Goal: Task Accomplishment & Management: Manage account settings

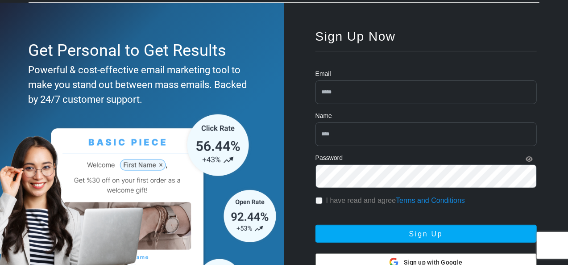
scroll to position [108, 0]
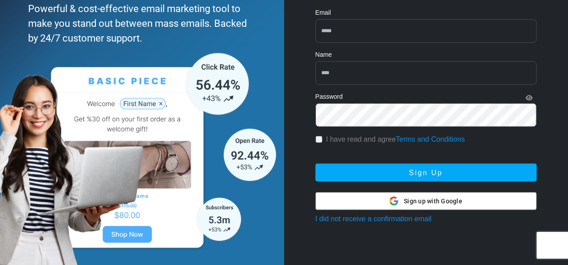
click at [403, 199] on div "Sign up with Google Sign up with Google" at bounding box center [426, 200] width 73 height 17
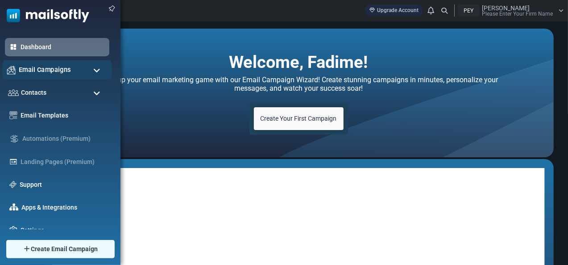
click at [35, 75] on span "Email Campaigns" at bounding box center [45, 70] width 52 height 10
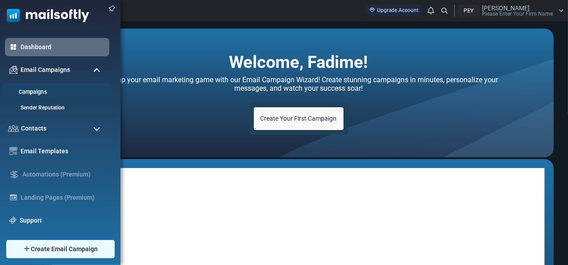
click at [33, 86] on li "Campaigns" at bounding box center [57, 91] width 110 height 17
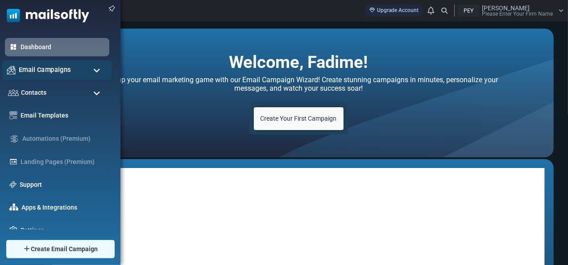
click at [47, 70] on span "Email Campaigns" at bounding box center [45, 70] width 52 height 10
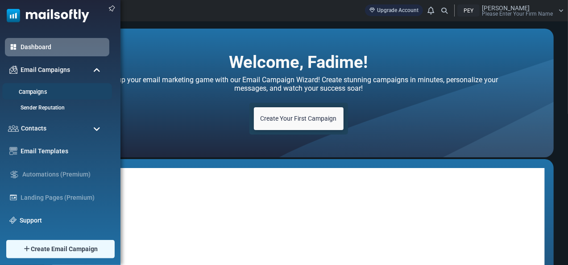
click at [37, 92] on link "Campaigns" at bounding box center [55, 92] width 107 height 8
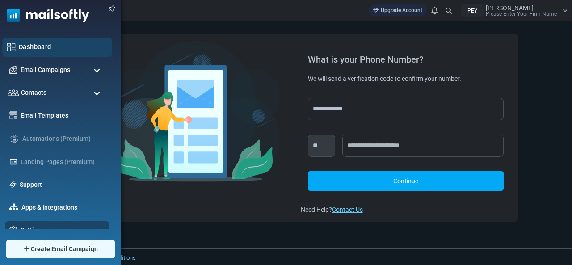
click at [46, 43] on link "Dashboard" at bounding box center [63, 47] width 88 height 10
